Goal: Use online tool/utility: Utilize a website feature to perform a specific function

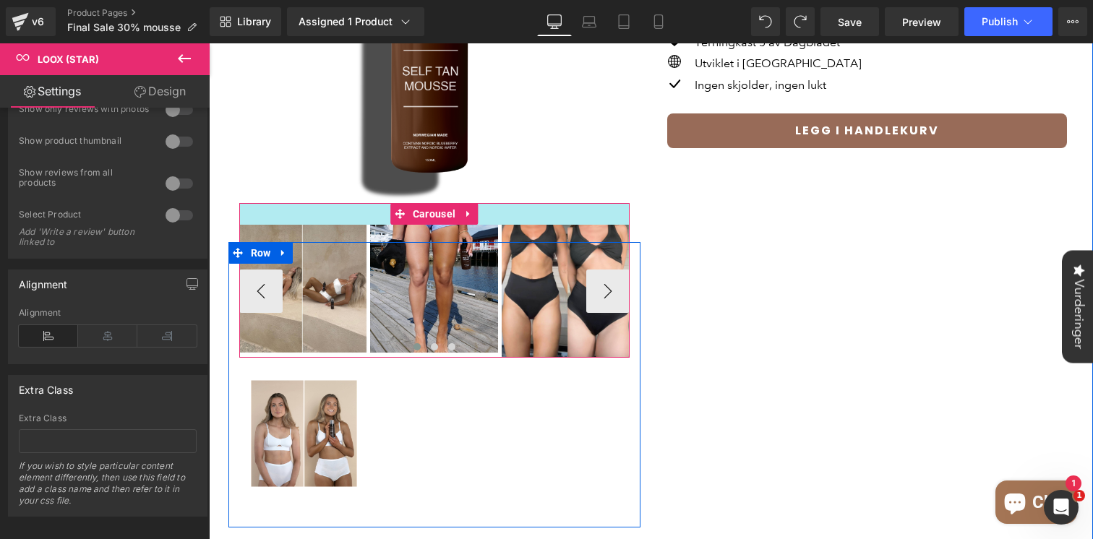
scroll to position [268, 0]
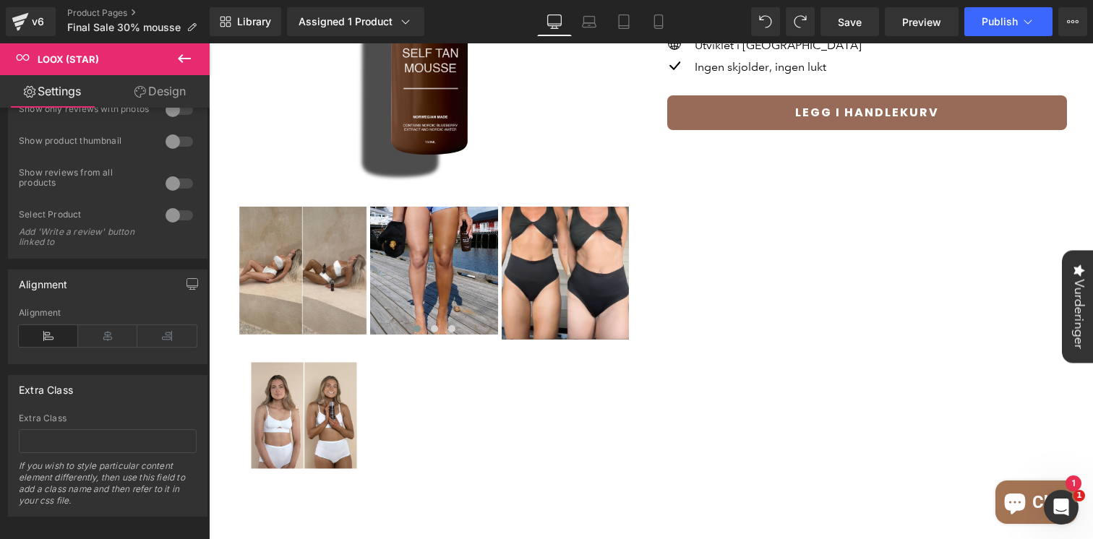
click at [193, 56] on button at bounding box center [184, 59] width 51 height 32
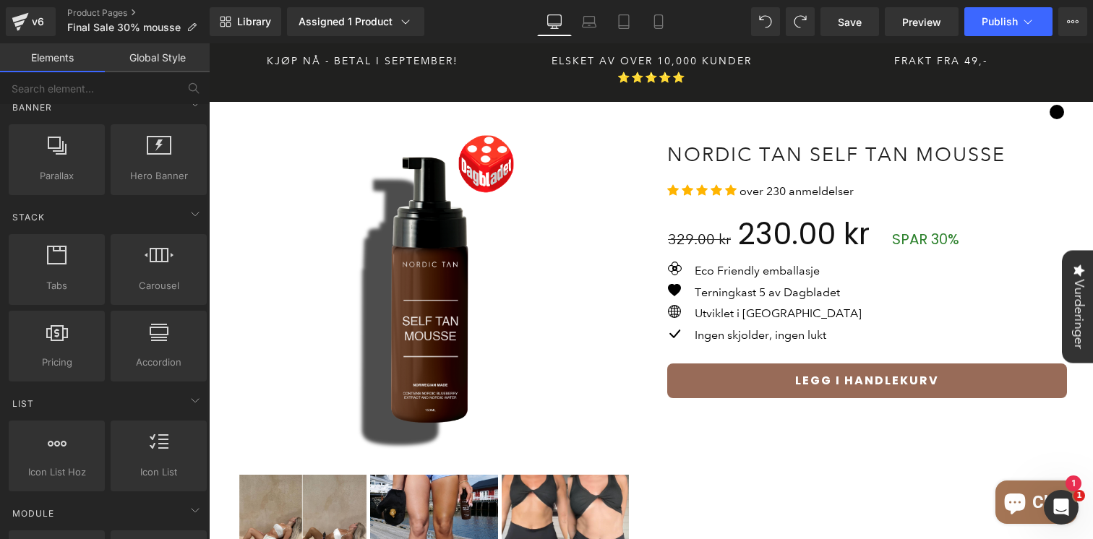
scroll to position [184, 0]
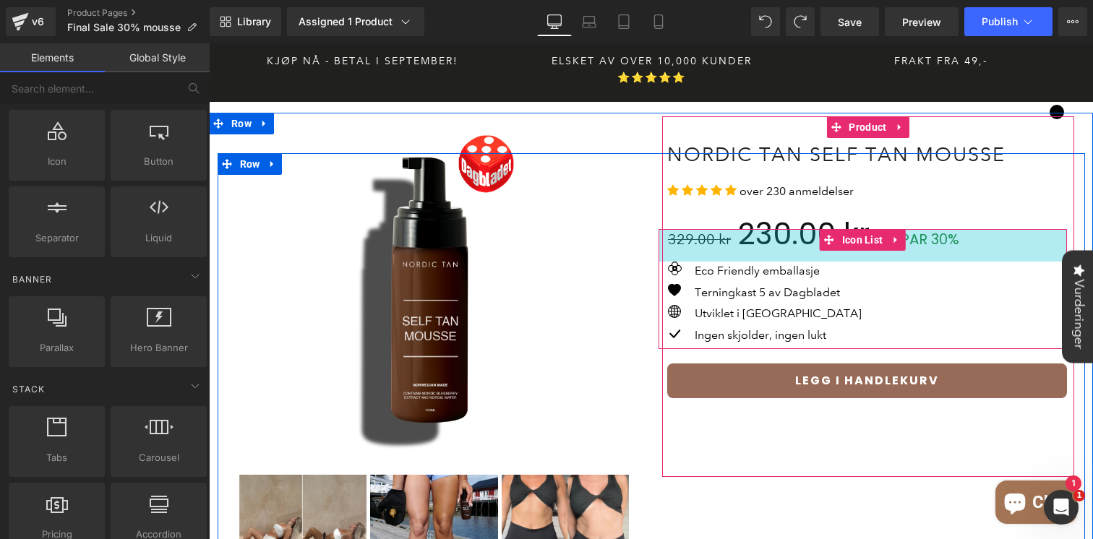
click at [932, 229] on div "45px" at bounding box center [862, 245] width 408 height 33
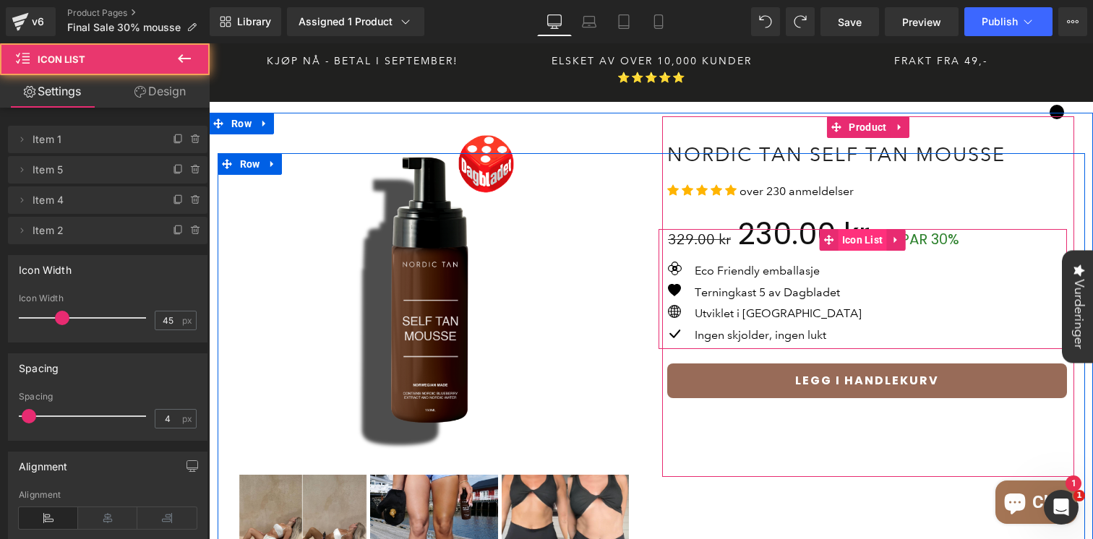
click at [867, 229] on span "Icon List" at bounding box center [862, 240] width 48 height 22
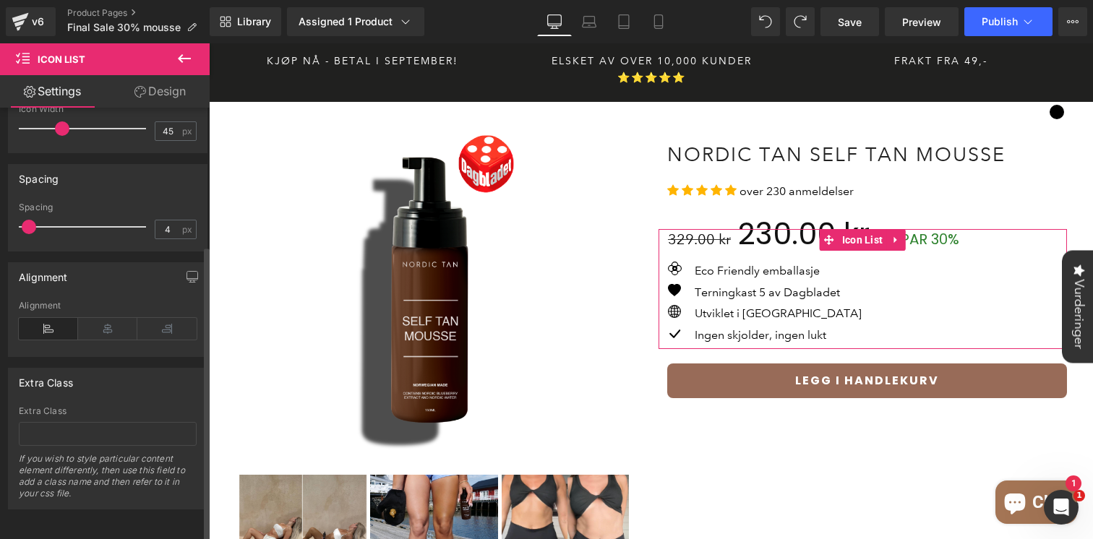
scroll to position [0, 0]
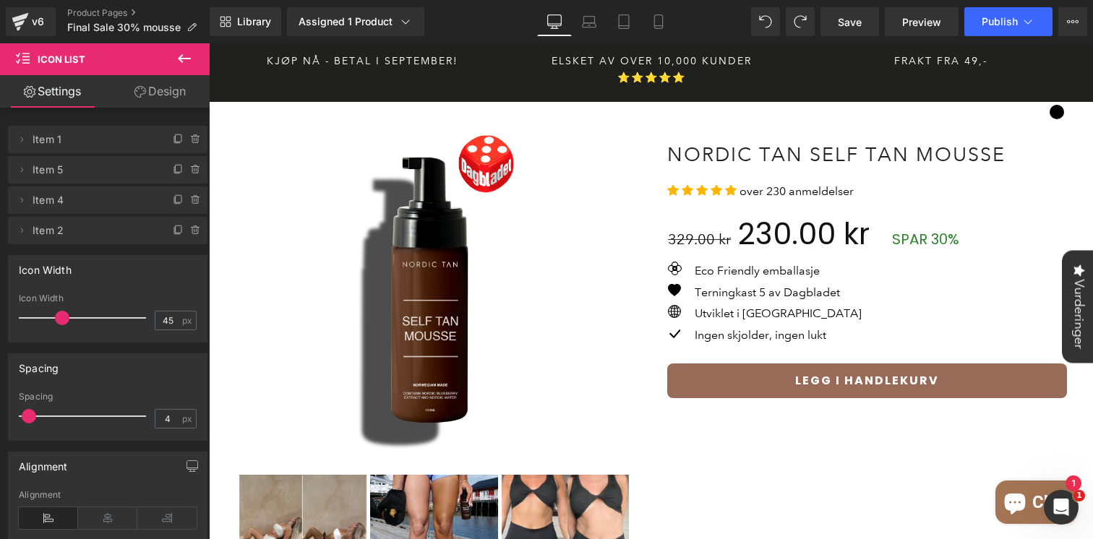
click at [181, 59] on icon at bounding box center [184, 58] width 13 height 9
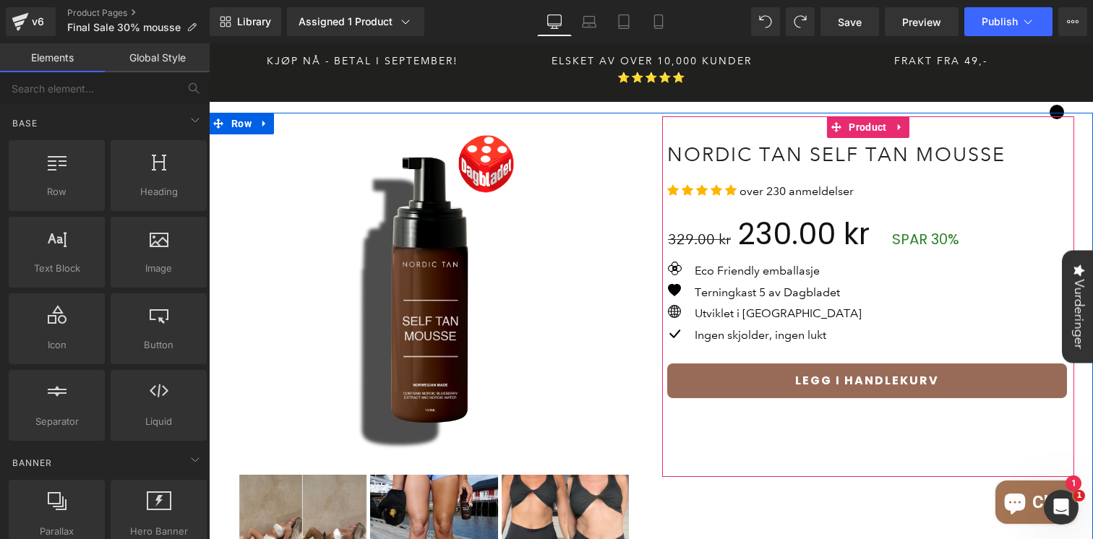
click at [209, 43] on div "45px" at bounding box center [209, 43] width 0 height 0
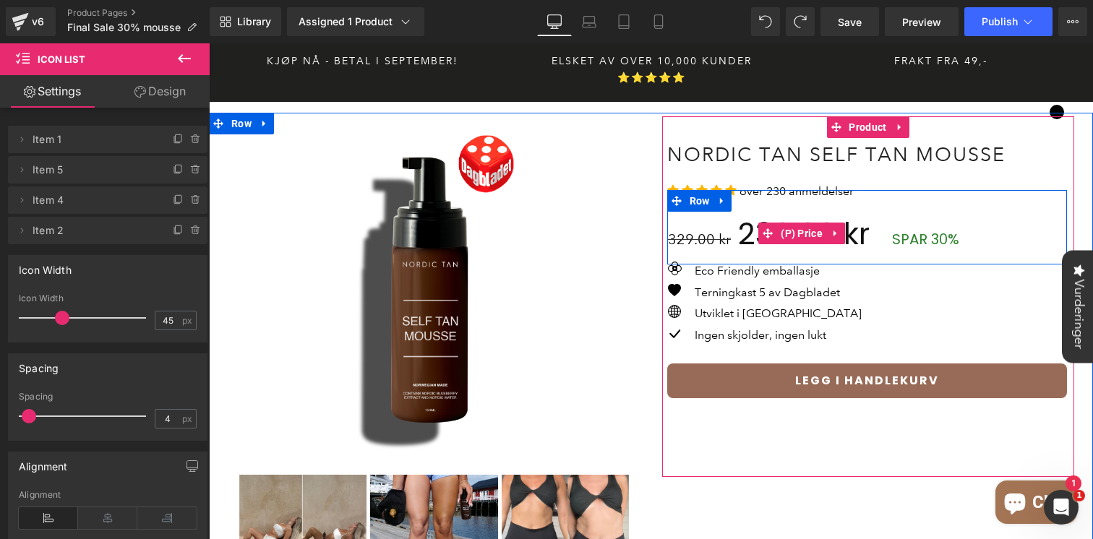
click at [776, 210] on span "230.00 kr" at bounding box center [804, 234] width 132 height 48
click at [791, 229] on div "Icon Eco Friendly emballasje Text Block Icon Terningkast 5 av Dagbladet Text Bl…" at bounding box center [862, 289] width 408 height 120
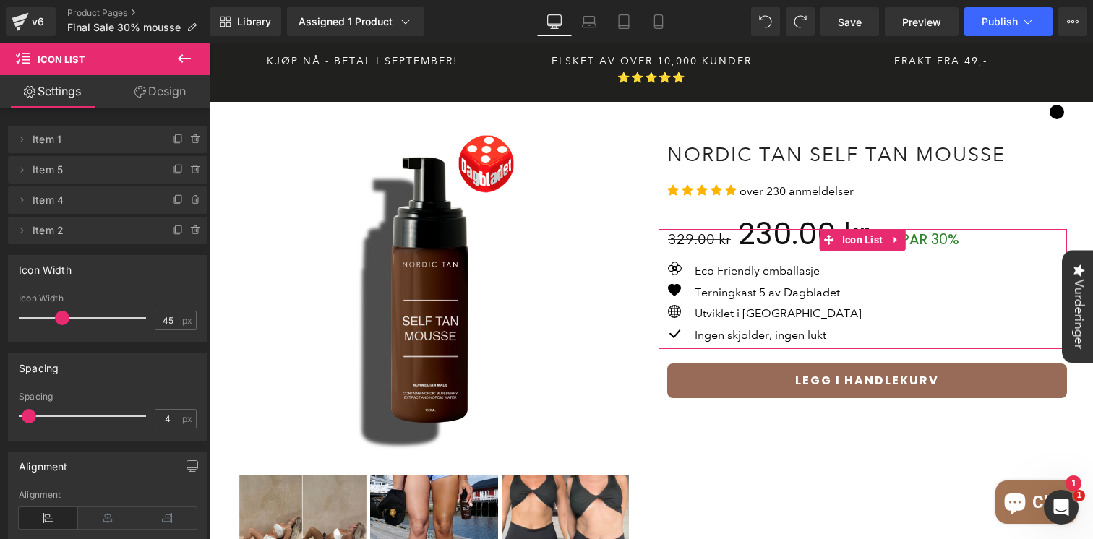
click at [150, 93] on link "Design" at bounding box center [160, 91] width 105 height 33
click at [863, 229] on div "Icon Eco Friendly emballasje Text Block Icon Terningkast 5 av Dagbladet Text Bl…" at bounding box center [862, 289] width 408 height 120
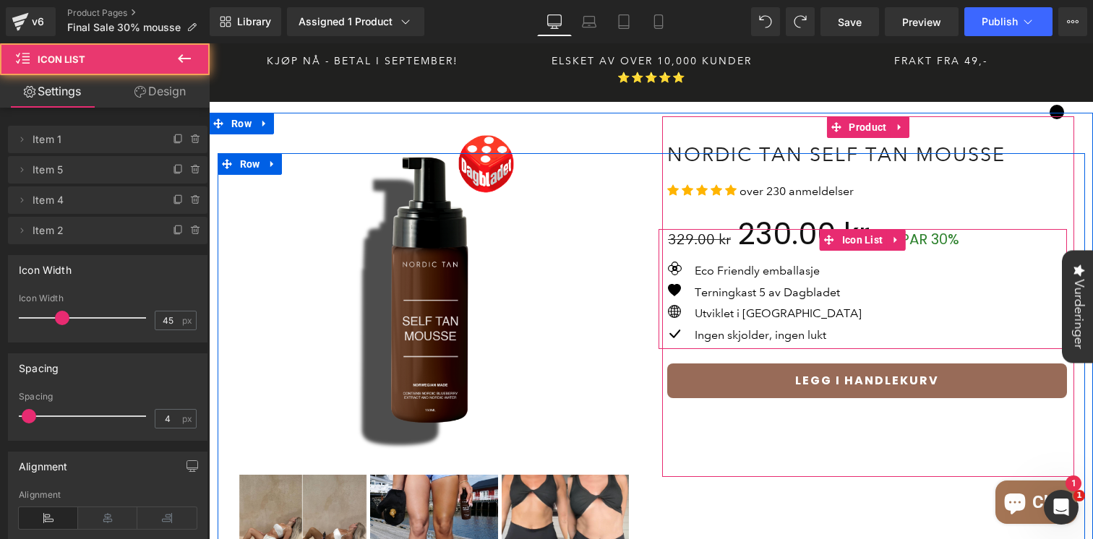
click at [178, 94] on link "Design" at bounding box center [160, 91] width 105 height 33
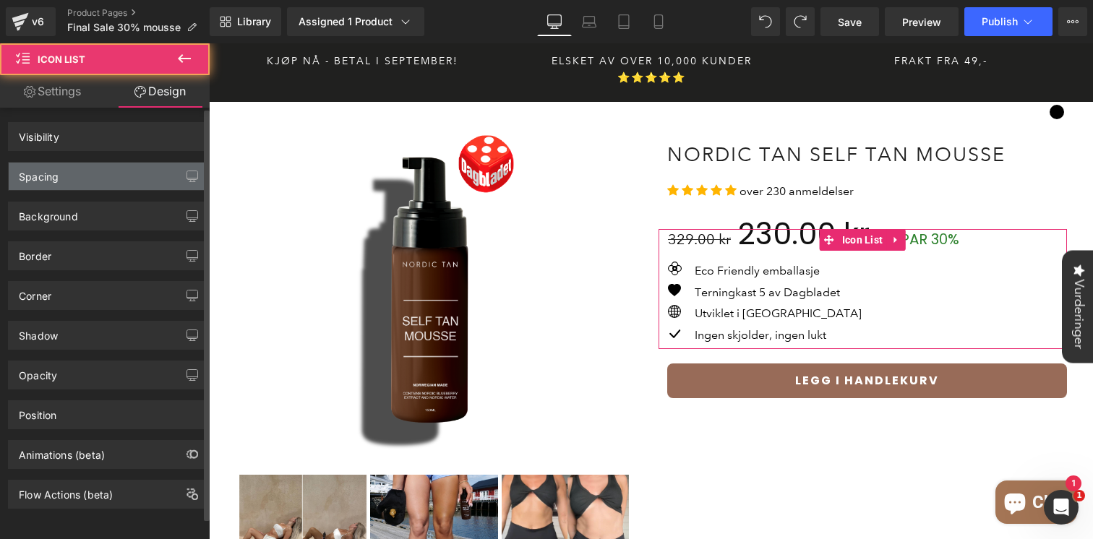
click at [86, 183] on div "Spacing" at bounding box center [108, 176] width 198 height 27
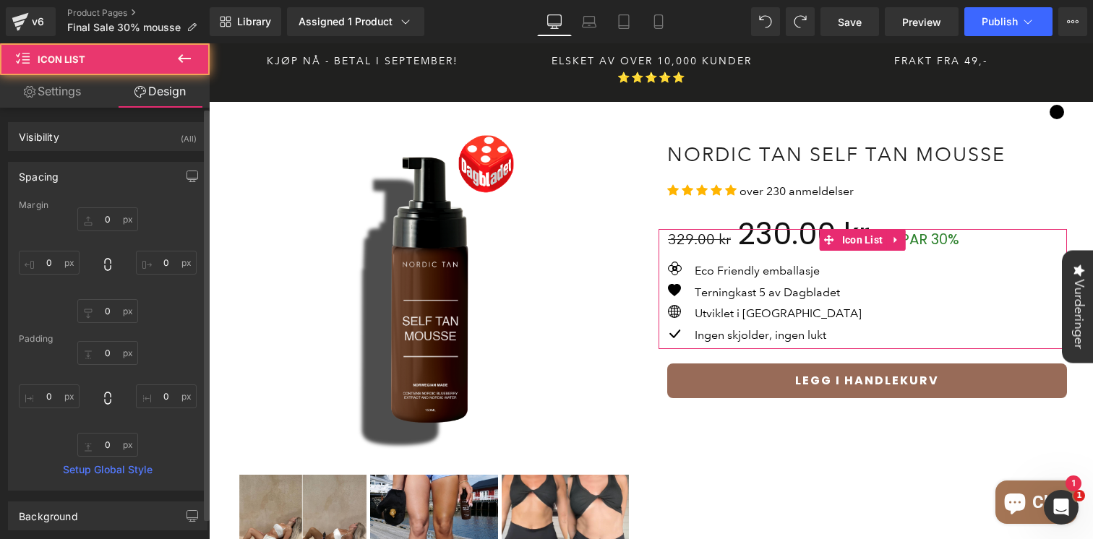
type input "-49"
type input "0"
type input "21"
type input "-12"
type input "45"
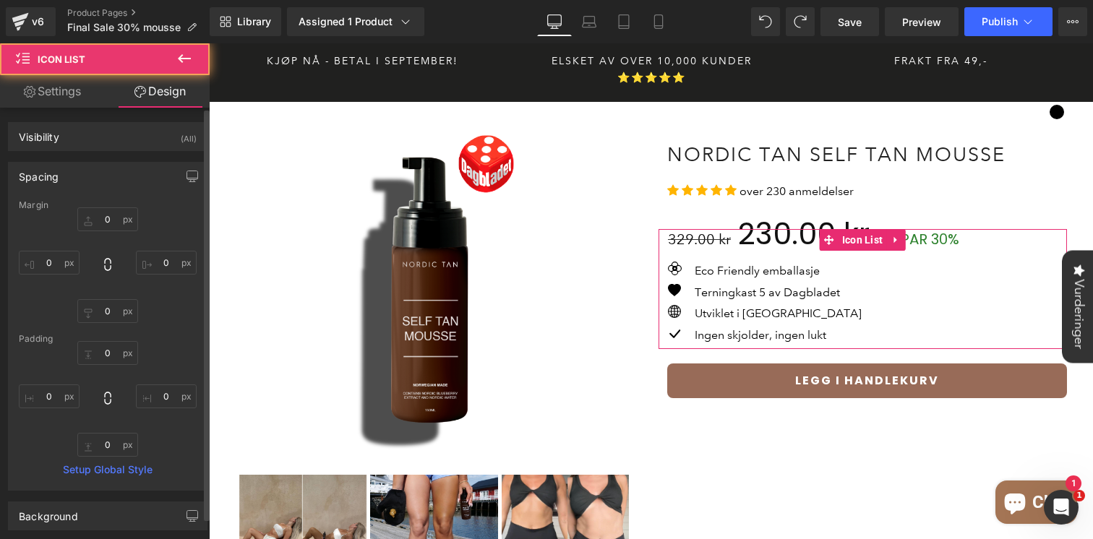
type input "0"
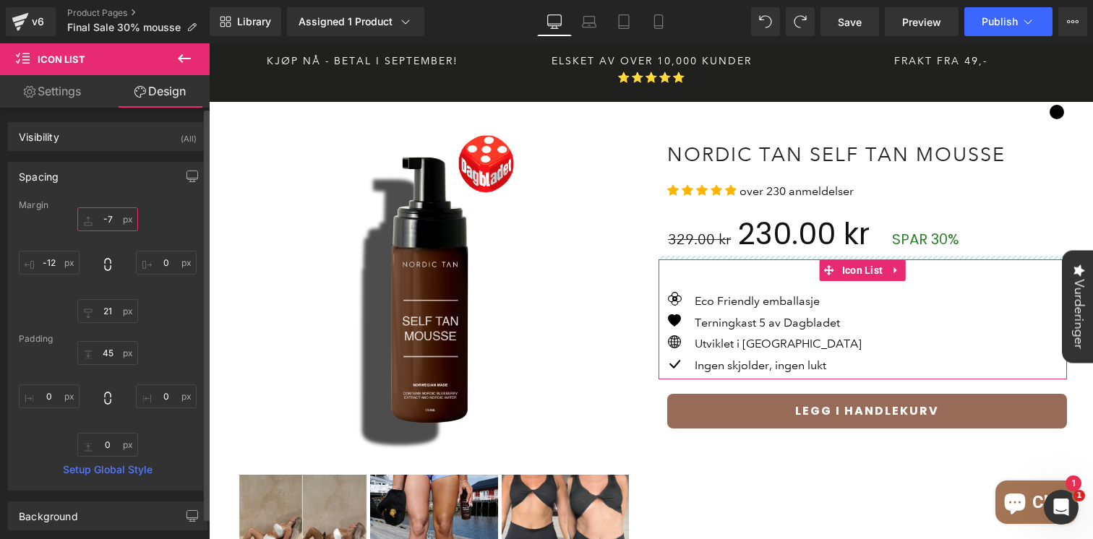
type input "0"
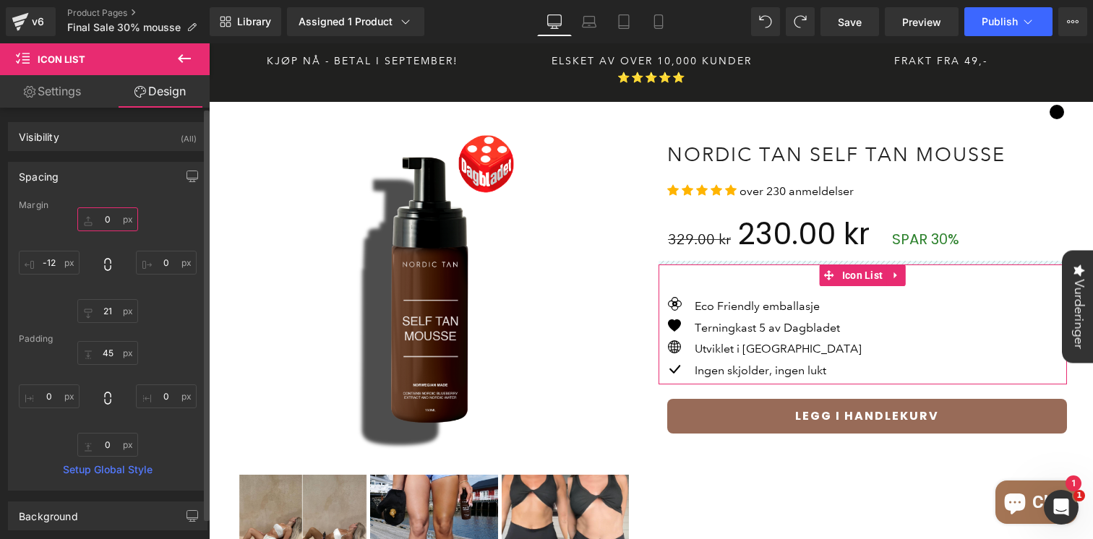
drag, startPoint x: 103, startPoint y: 228, endPoint x: 108, endPoint y: 192, distance: 35.9
click at [108, 192] on div "Spacing [GEOGRAPHIC_DATA] 0px 0 0px 0 21px 21 -12px -12 [GEOGRAPHIC_DATA] 45px …" at bounding box center [107, 326] width 199 height 329
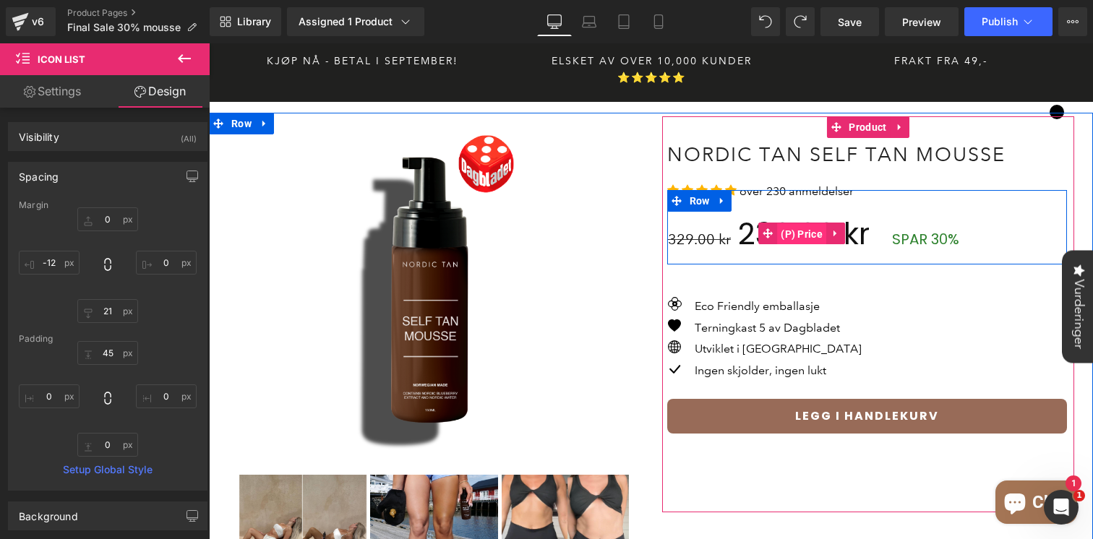
click at [798, 223] on span "(P) Price" at bounding box center [801, 234] width 49 height 22
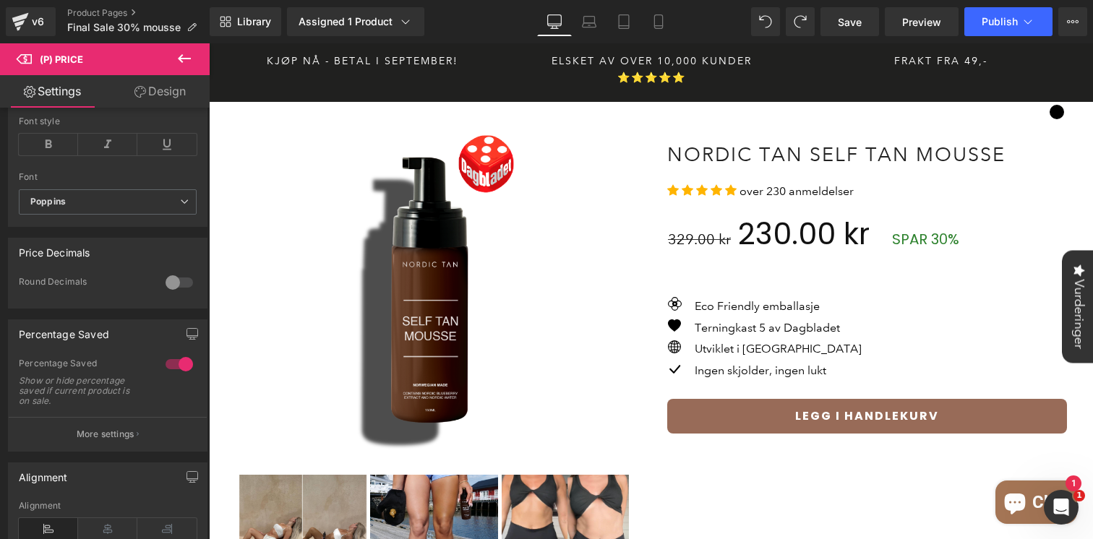
scroll to position [439, 0]
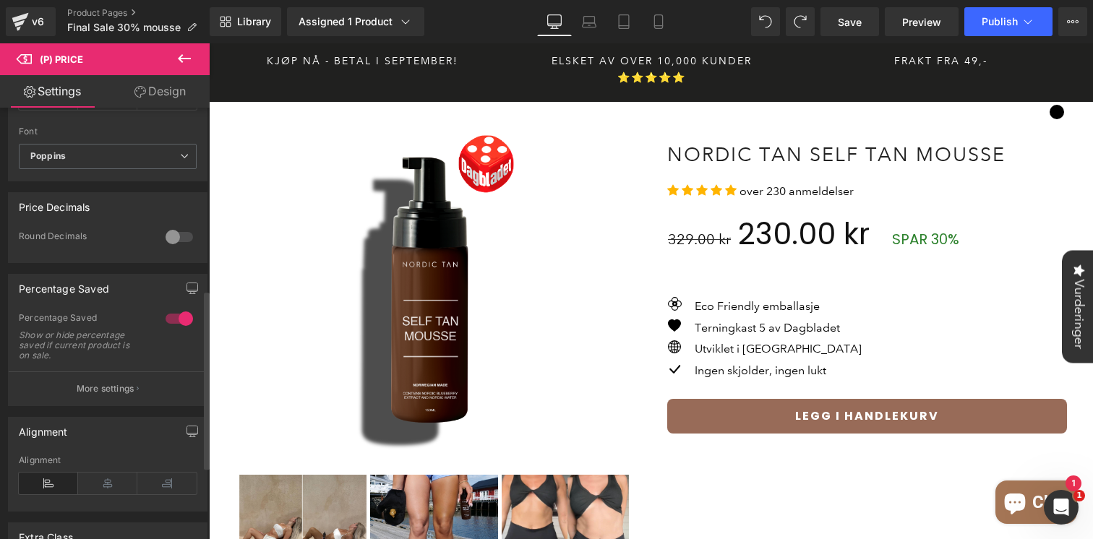
drag, startPoint x: 184, startPoint y: 327, endPoint x: 458, endPoint y: 137, distance: 334.0
click at [184, 327] on div at bounding box center [179, 318] width 35 height 23
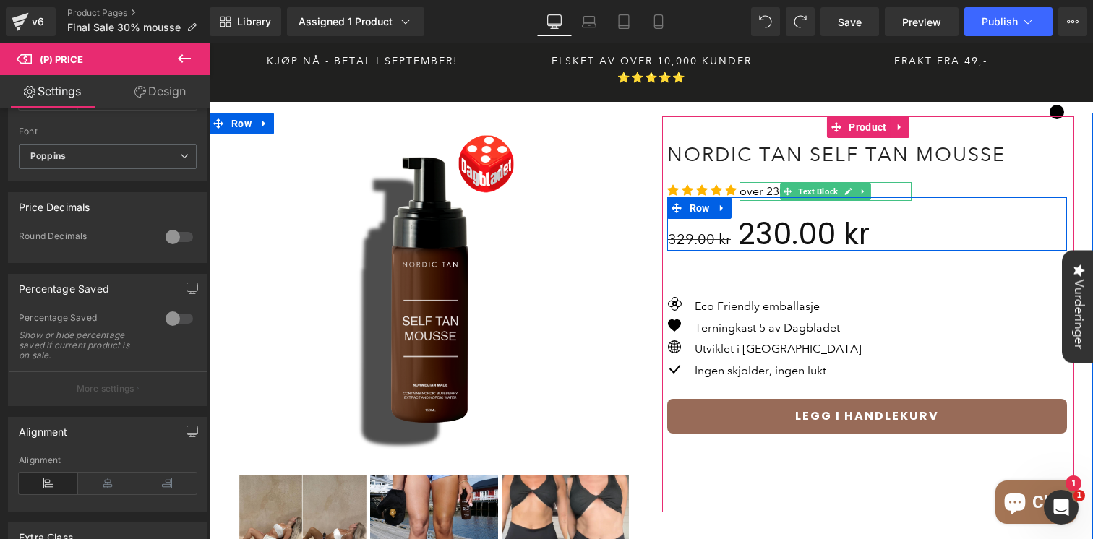
click at [820, 190] on div "329.00 kr 230.00 kr (P) Price Row" at bounding box center [867, 227] width 400 height 75
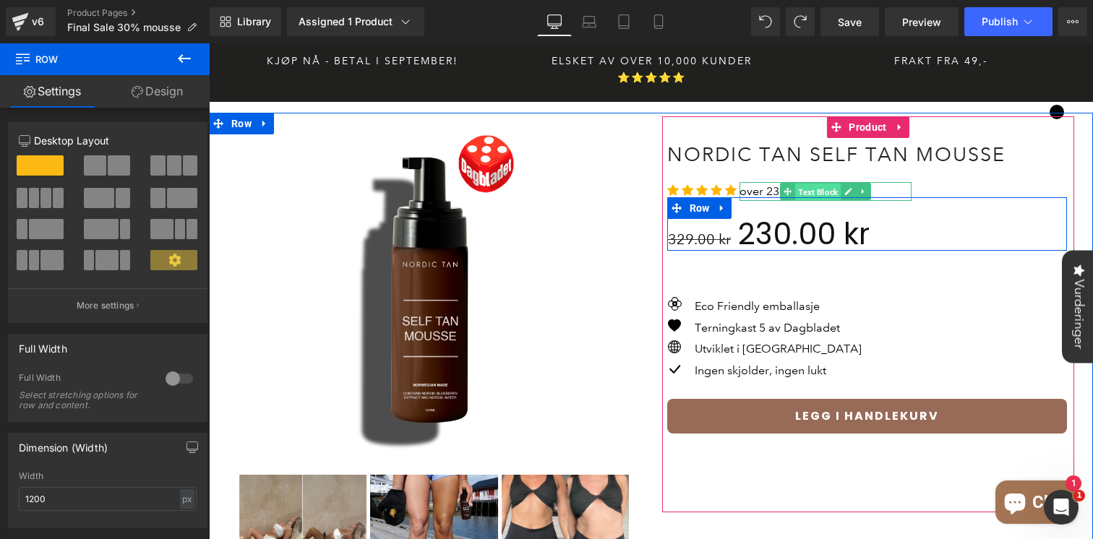
click at [808, 184] on span "Text Block" at bounding box center [818, 192] width 46 height 17
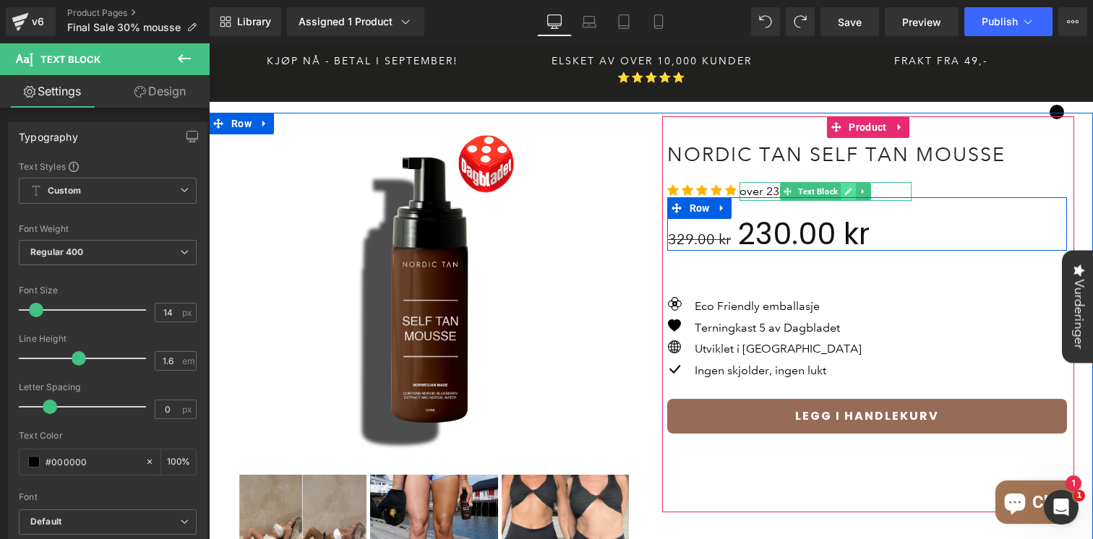
click at [845, 187] on icon at bounding box center [848, 191] width 8 height 9
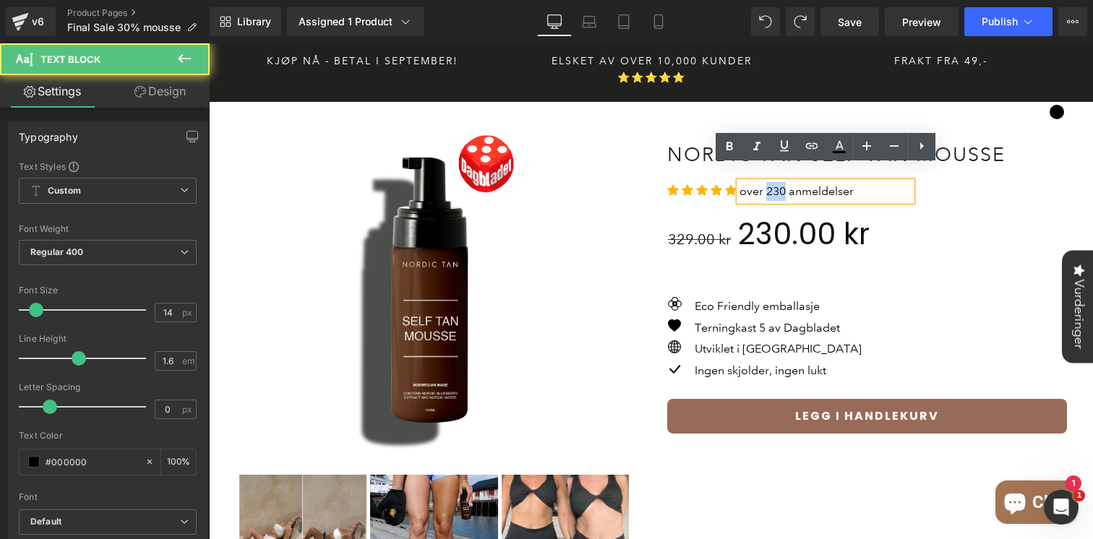
drag, startPoint x: 765, startPoint y: 171, endPoint x: 783, endPoint y: 172, distance: 17.4
click at [783, 184] on span "over 230 anmeldelser" at bounding box center [796, 191] width 114 height 14
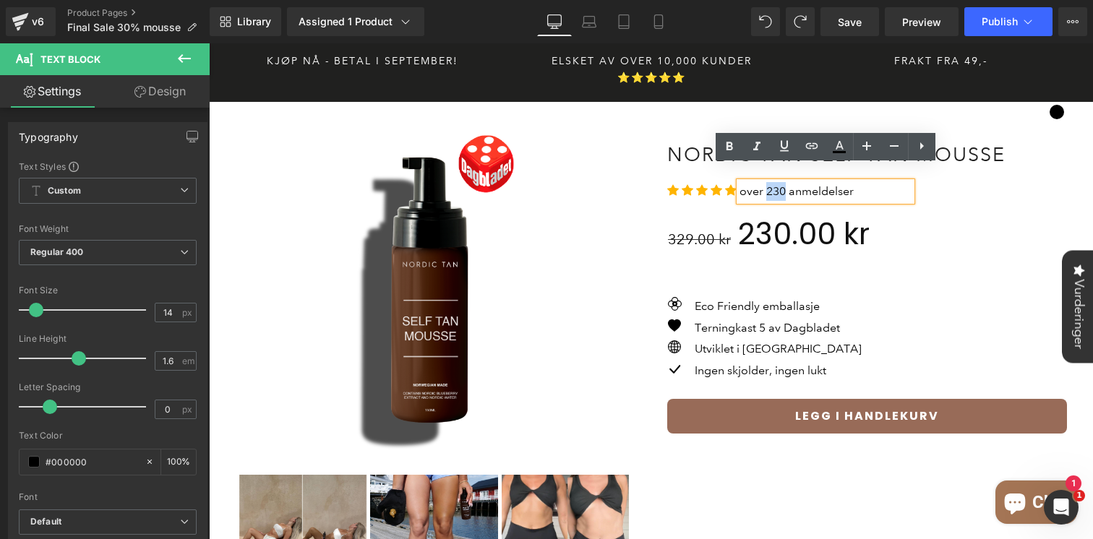
click at [209, 43] on div at bounding box center [209, 43] width 0 height 0
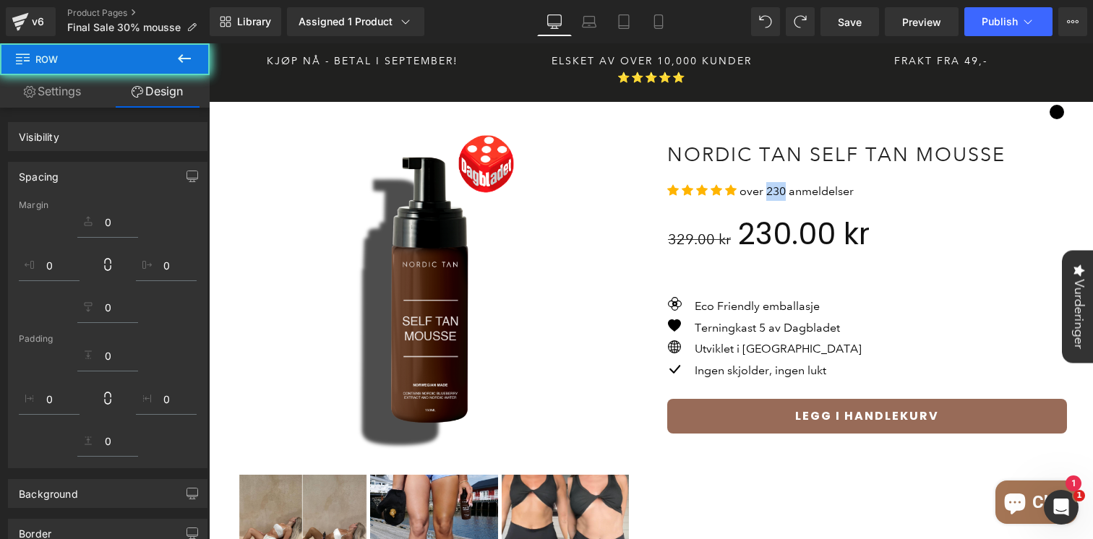
click at [836, 182] on div "over 230 anmeldelser Text Block" at bounding box center [825, 191] width 173 height 19
click at [836, 184] on span "over 230 anmeldelser" at bounding box center [796, 191] width 114 height 14
click at [761, 190] on div "329.00 kr 230.00 kr (P) Price Row" at bounding box center [867, 227] width 400 height 75
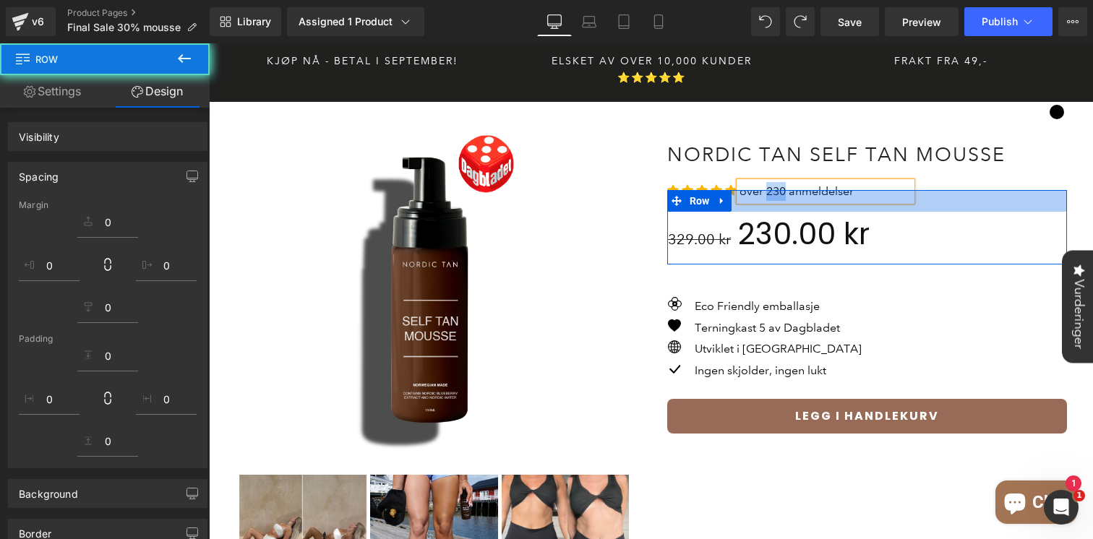
click at [809, 184] on span "over 230 anmeldelser" at bounding box center [796, 191] width 114 height 14
click at [853, 182] on p "over 230 anmeldelser" at bounding box center [825, 191] width 173 height 19
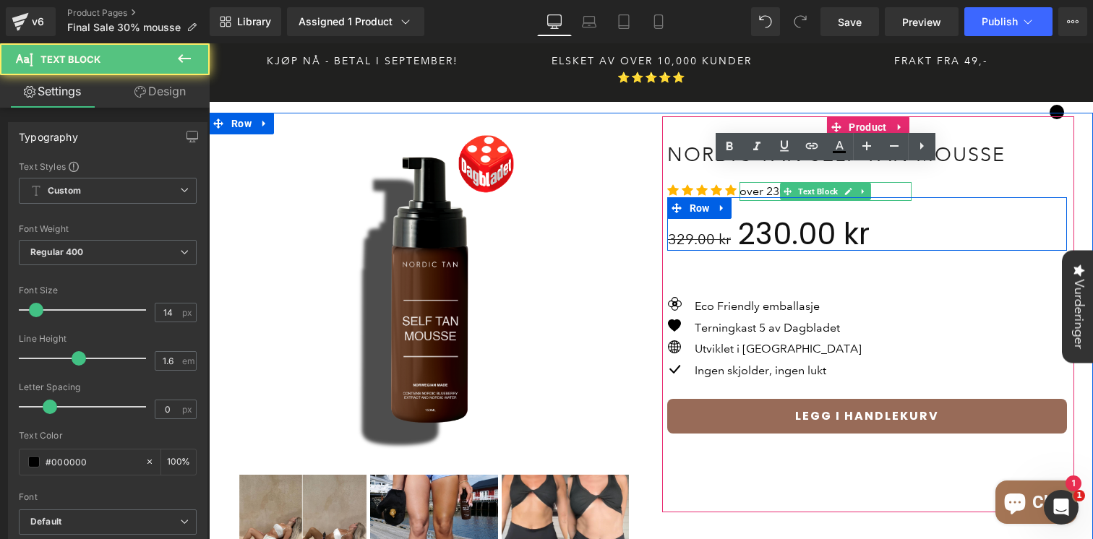
click at [774, 184] on span "over 230 anmeldelser" at bounding box center [796, 191] width 114 height 14
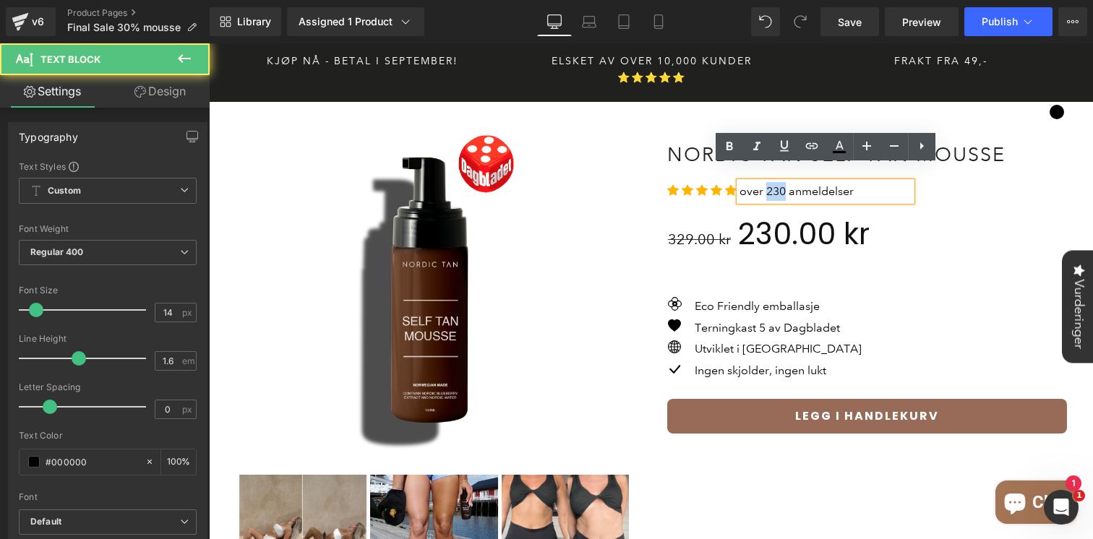
click at [774, 184] on span "over 230 anmeldelser" at bounding box center [796, 191] width 114 height 14
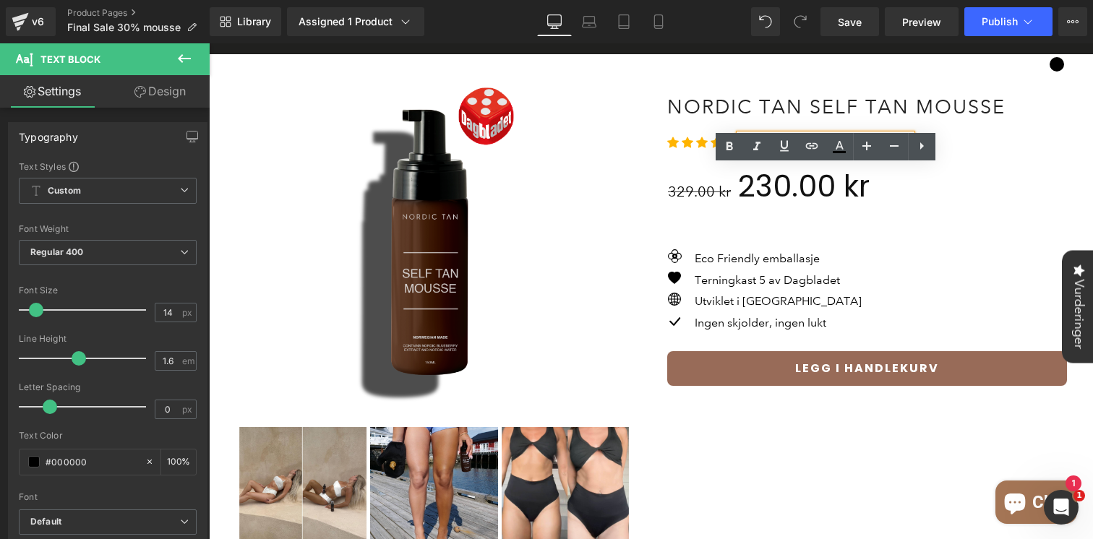
scroll to position [0, 0]
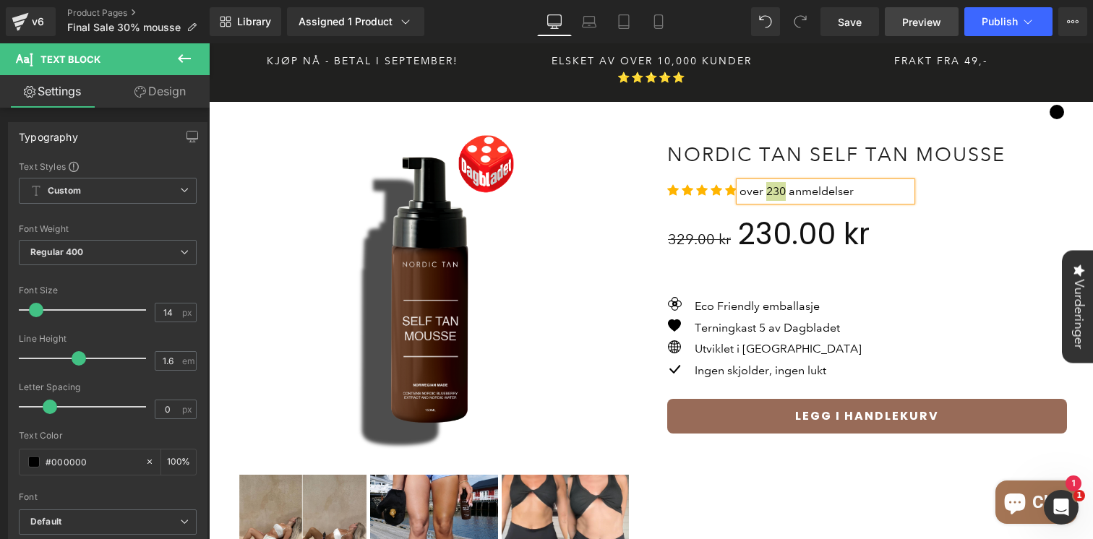
click at [921, 26] on span "Preview" at bounding box center [921, 21] width 39 height 15
click at [838, 28] on span "Save" at bounding box center [850, 21] width 24 height 15
